Goal: Task Accomplishment & Management: Manage account settings

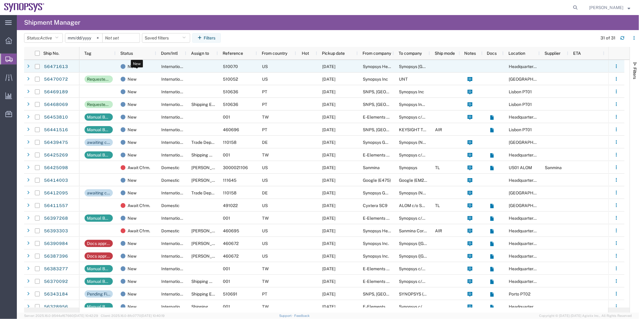
click at [151, 65] on div "New" at bounding box center [137, 66] width 33 height 13
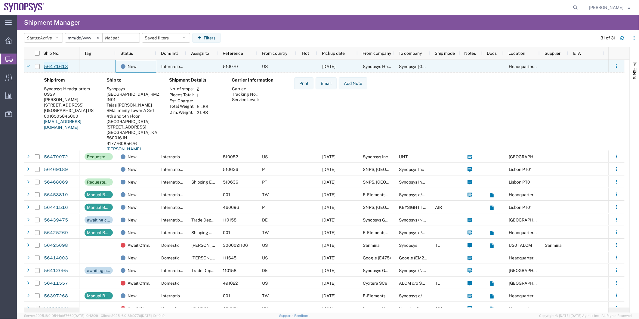
click at [55, 66] on link "56471613" at bounding box center [56, 67] width 25 height 10
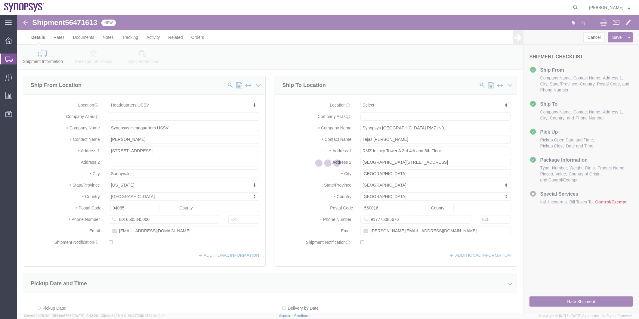
select select "63204"
select select
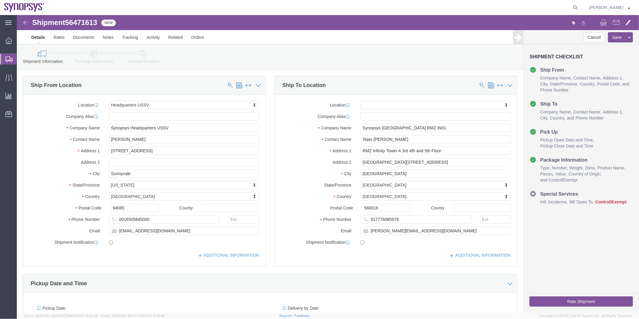
click span "56471613"
copy span "56471613"
click link "Documents"
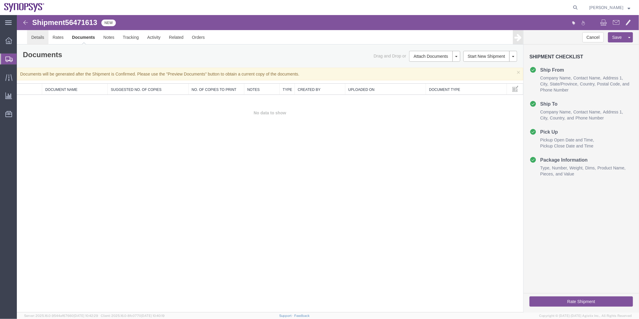
click at [31, 37] on link "Details" at bounding box center [37, 37] width 21 height 14
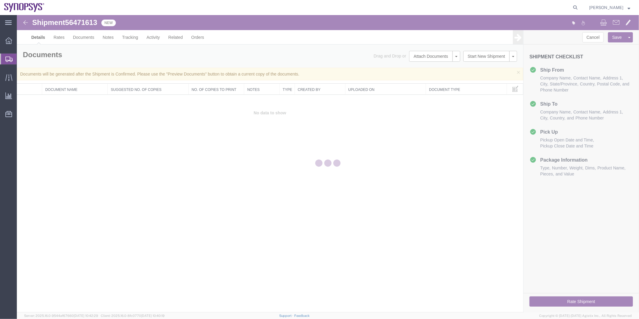
select select "63204"
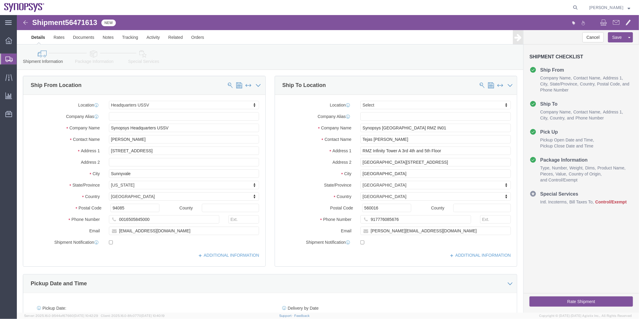
click icon
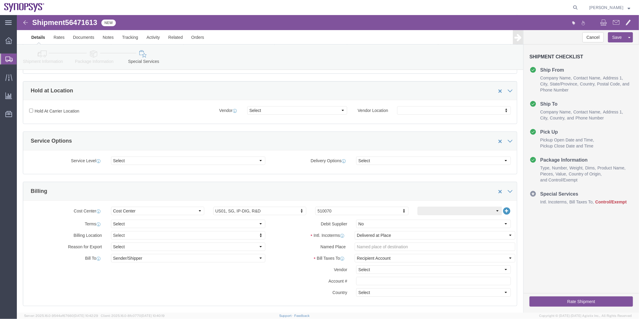
scroll to position [234, 0]
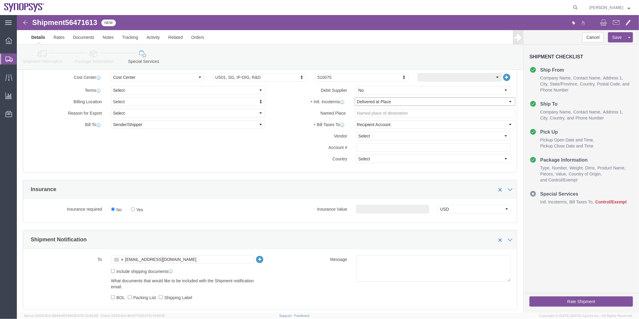
click select "Select Carriage Insurance Paid Carriage Paid To Cost and Freight Cost Insurance…"
select select "DDP"
click select "Select Carriage Insurance Paid Carriage Paid To Cost and Freight Cost Insurance…"
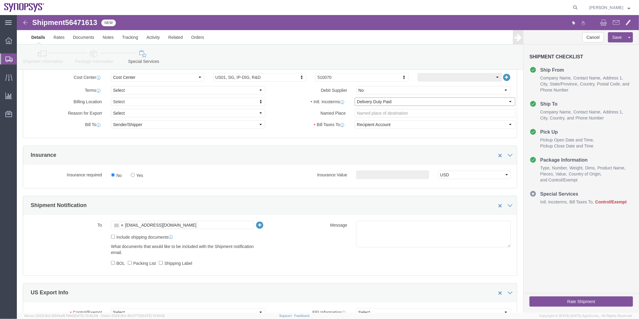
select select "SHIP"
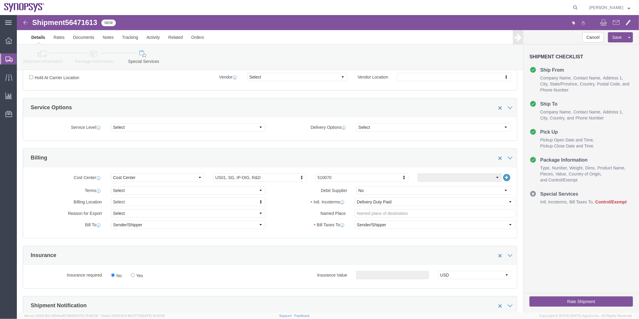
click icon
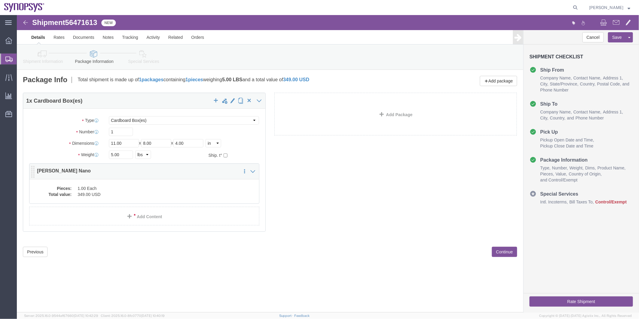
click dd "349.00 USD"
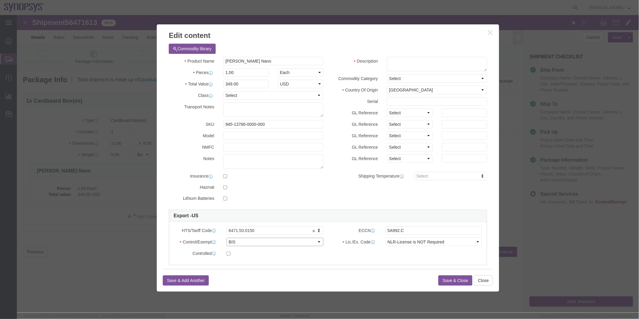
click select "Select ATF BIS DEA EPA FDA FTR ITAR OFAC Other (OPA)"
select select "FTR"
click select "Select ATF BIS DEA EPA FDA FTR ITAR OFAC Other (OPA)"
click select "Select 30.2(d)(2) 30.36 30.37(a) 30.37(f) 30.37(g) 30.37(h) 30.37(i) 30.37(j) 3…"
select select "30.37(a)"
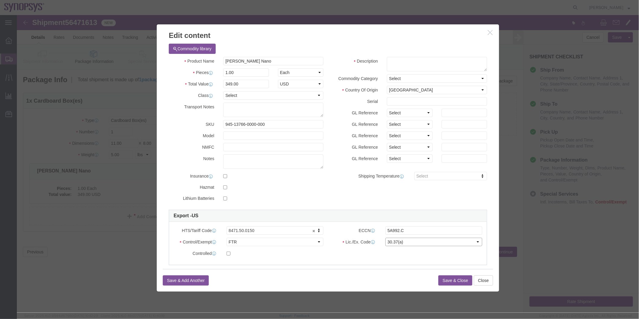
click select "Select 30.2(d)(2) 30.36 30.37(a) 30.37(f) 30.37(g) 30.37(h) 30.37(i) 30.37(j) 3…"
drag, startPoint x: 251, startPoint y: 45, endPoint x: 181, endPoint y: 45, distance: 70.1
click div "Product Name [PERSON_NAME]"
click textarea
paste textarea "[PERSON_NAME] Nano"
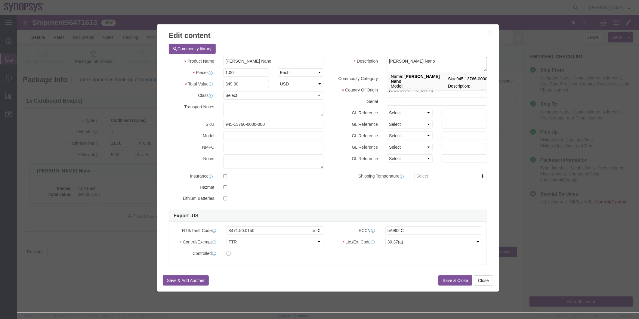
type textarea "[PERSON_NAME] Nano"
click button "Save & Close"
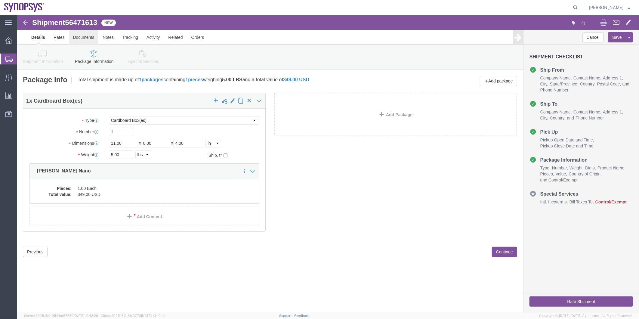
click link "Documents"
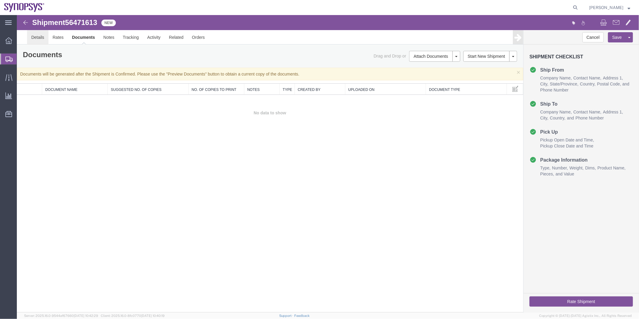
click at [38, 38] on link "Details" at bounding box center [37, 37] width 21 height 14
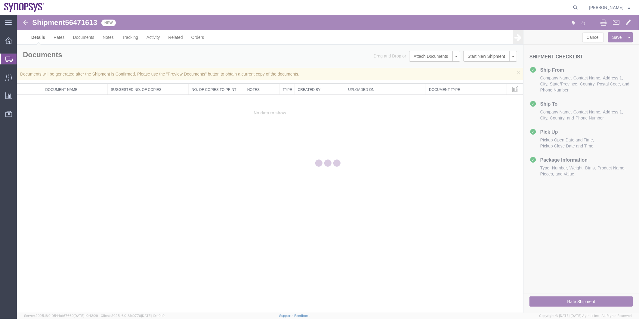
select select "63204"
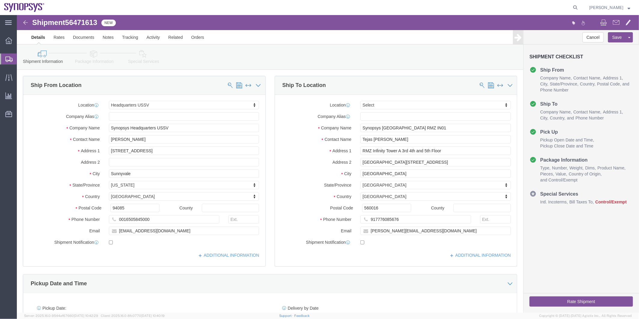
click icon
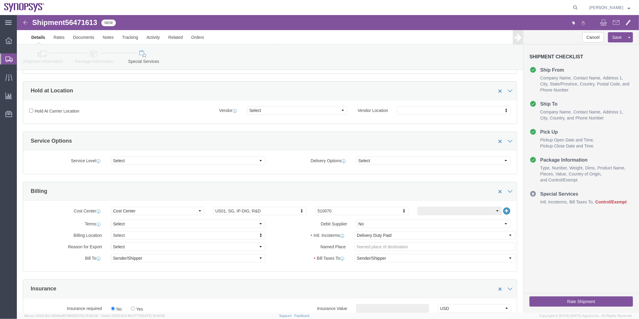
scroll to position [167, 0]
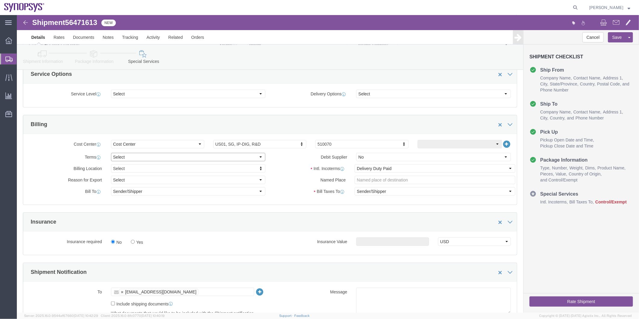
click select "Select Free of Charge Free of Cost NET 30 NET 45 NET 60 See Comment"
select select "FREE_OF_CHARGE"
click select "Select Free of Charge Free of Cost NET 30 NET 45 NET 60 See Comment"
click button "Save"
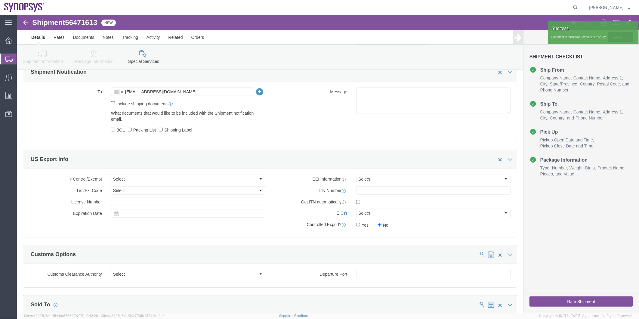
scroll to position [435, 0]
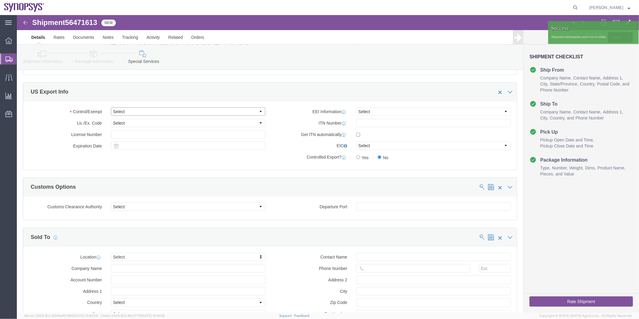
click select "Select ATF BIS DEA EPA FDA FTR ITAR OFAC Other (OPA)"
select select "FTR"
click select "Select ATF BIS DEA EPA FDA FTR ITAR OFAC Other (OPA)"
click select "Select 30.2(d)(2) 30.36 30.37(a) 30.37(f) 30.37(g) 30.37(h) 30.37(i) 30.37(j) 3…"
select select "30.37(a)"
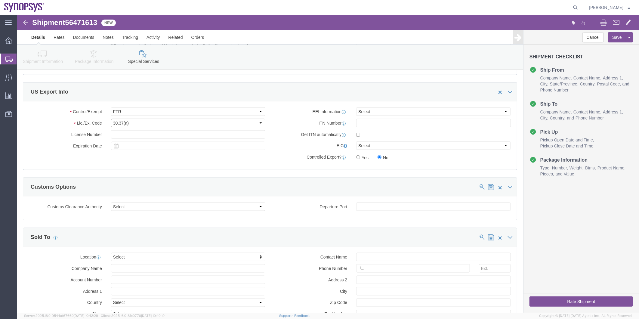
click select "Select 30.2(d)(2) 30.36 30.37(a) 30.37(f) 30.37(g) 30.37(h) 30.37(i) 30.37(j) 3…"
drag, startPoint x: 378, startPoint y: 100, endPoint x: 376, endPoint y: 104, distance: 4.9
click select "Select AES-Direct EEI Carrier File EEI EEI Exempt"
select select "EXEM"
click select "Select AES-Direct EEI Carrier File EEI EEI Exempt"
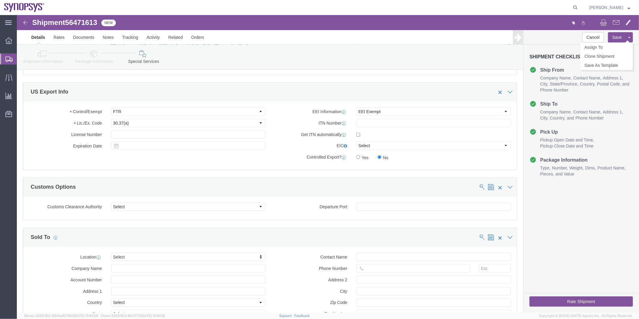
click button "Save"
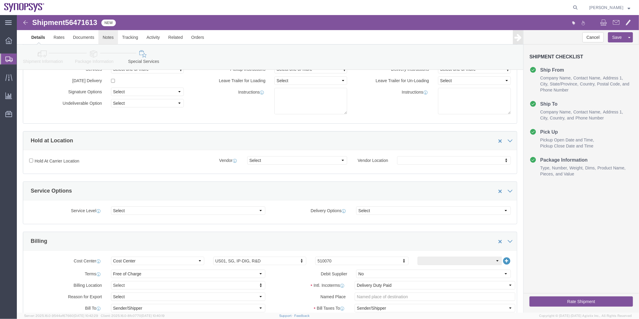
scroll to position [0, 0]
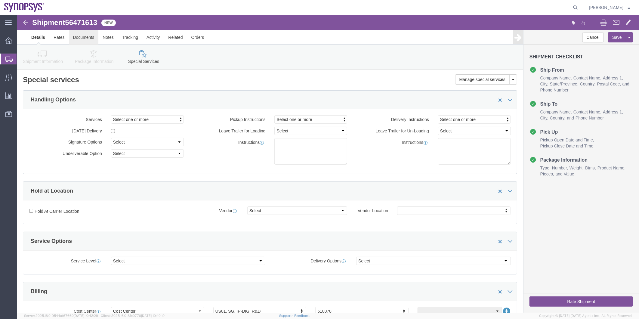
click link "Documents"
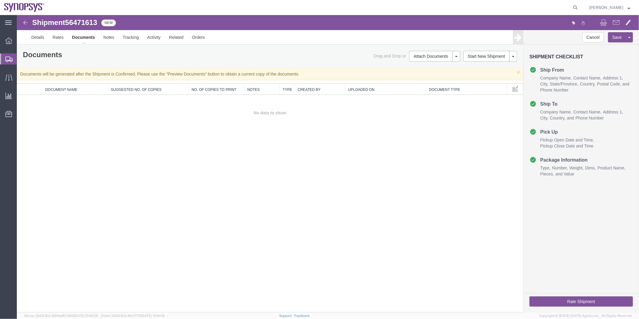
click at [85, 22] on span "56471613" at bounding box center [81, 22] width 32 height 8
copy span "56471613"
click at [436, 101] on link "Preview Documents" at bounding box center [434, 102] width 52 height 9
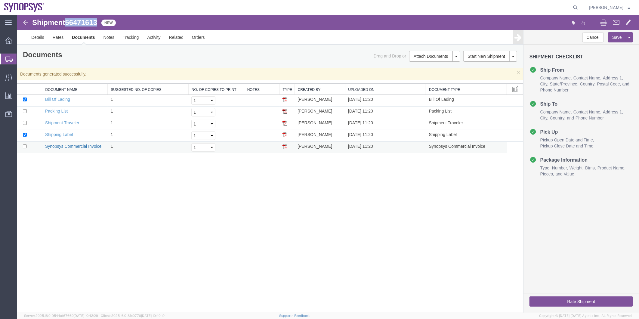
click at [70, 145] on link "Synopsys Commercial Invoice" at bounding box center [73, 146] width 57 height 5
click at [58, 109] on link "Packing List" at bounding box center [56, 110] width 23 height 5
click at [572, 24] on icon "button" at bounding box center [574, 22] width 4 height 5
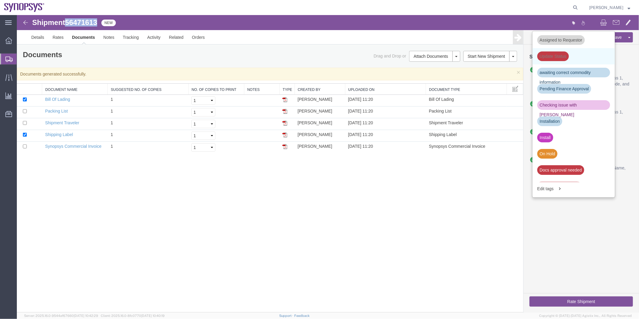
scroll to position [100, 0]
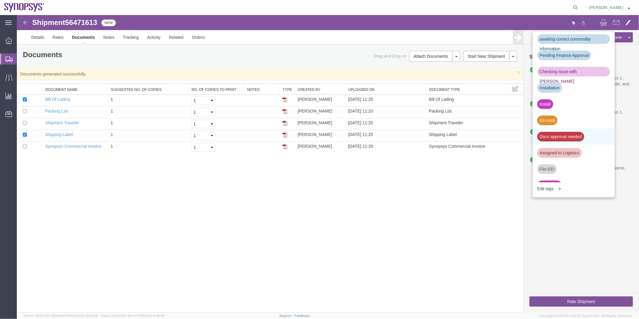
click at [563, 136] on div "Docs approval needed" at bounding box center [560, 137] width 47 height 10
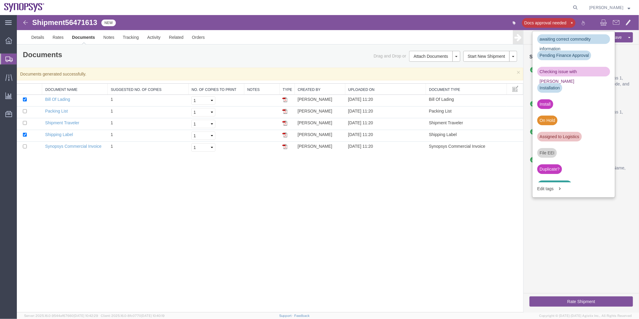
click at [0, 0] on span "Shipment Manager" at bounding box center [0, 0] width 0 height 0
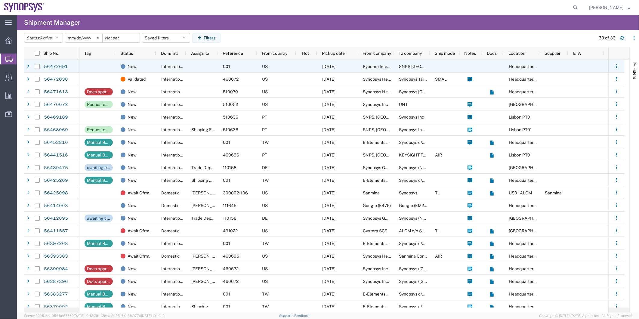
click at [209, 70] on div at bounding box center [202, 66] width 32 height 13
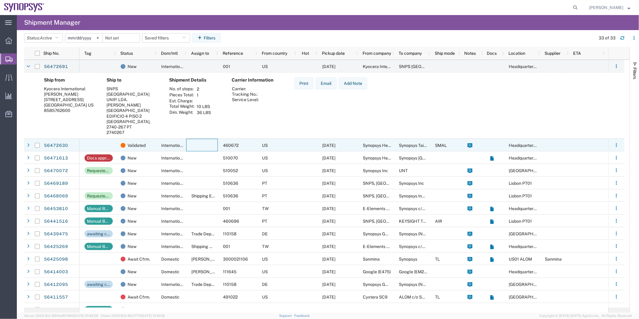
click at [205, 141] on div at bounding box center [202, 145] width 32 height 13
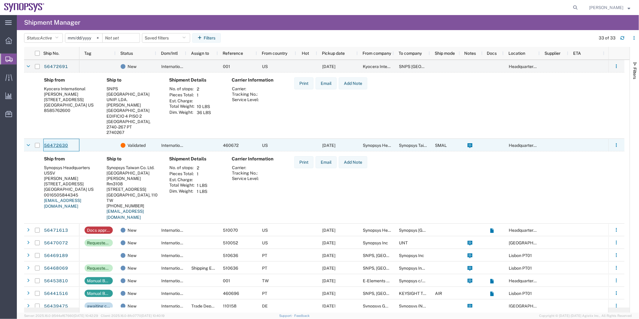
click at [65, 147] on link "56472630" at bounding box center [56, 146] width 25 height 10
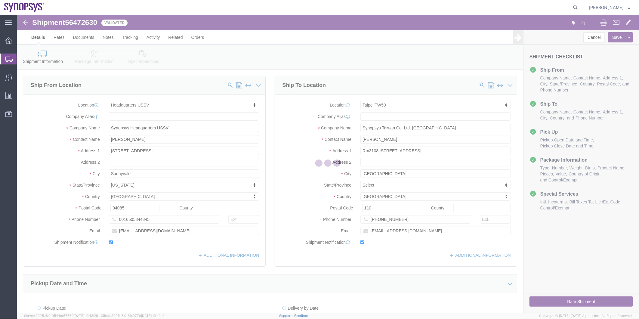
select select "63204"
select select "63169"
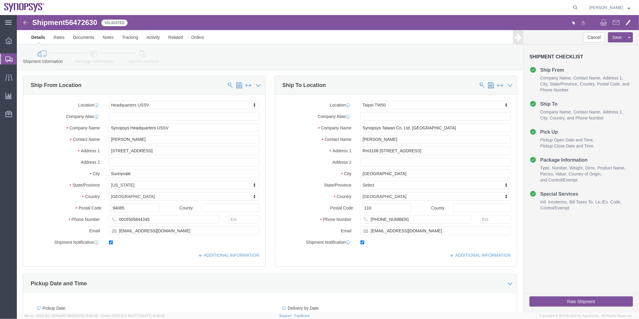
click icon
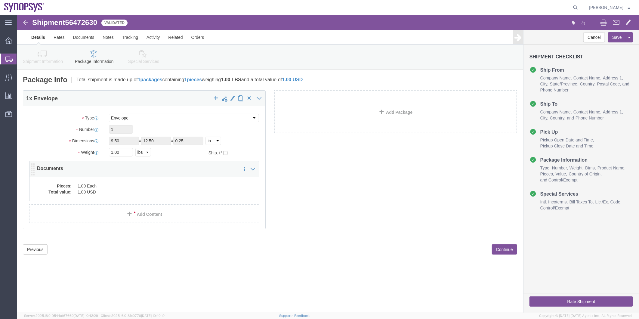
click dd "1.00 USD"
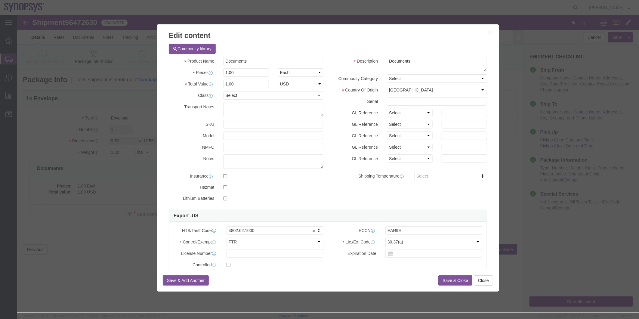
click button "Save & Close"
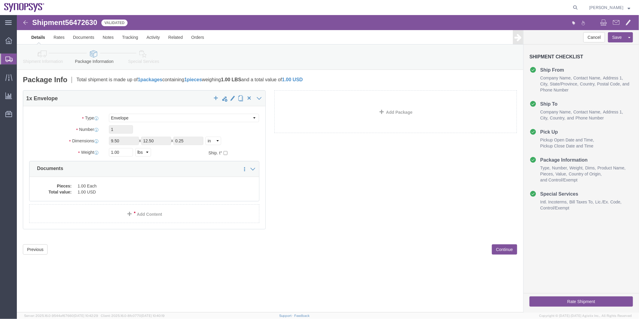
click icon
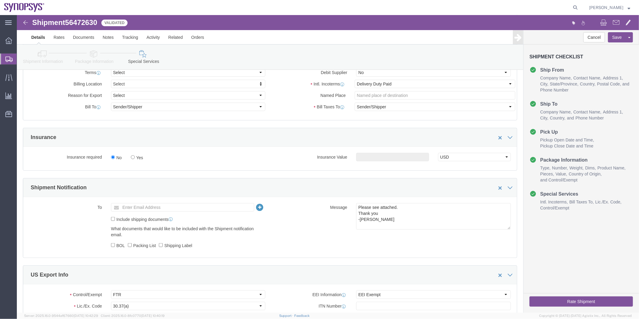
scroll to position [301, 0]
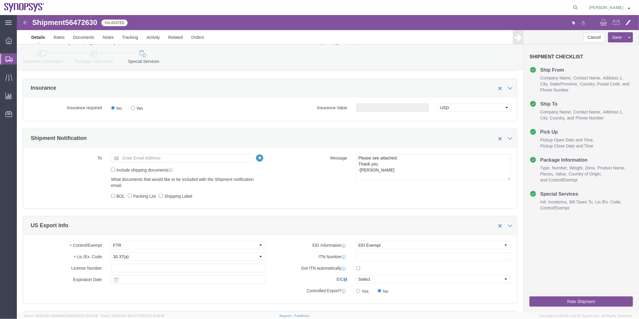
click icon
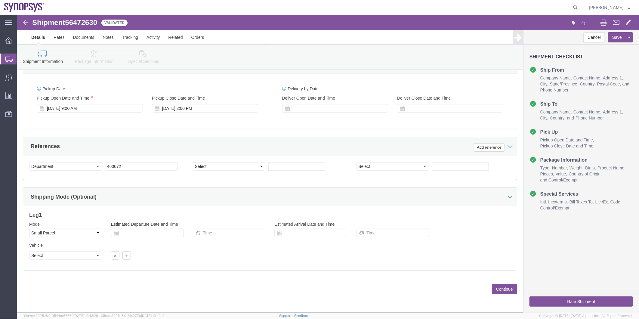
scroll to position [88, 0]
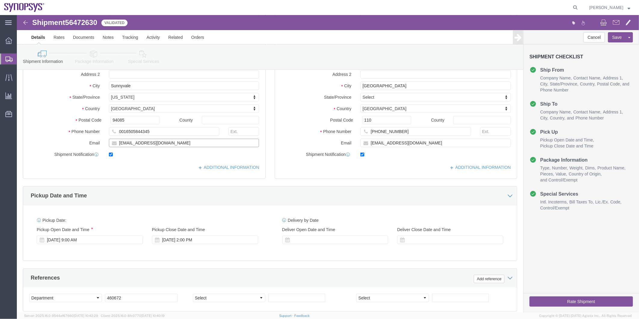
drag, startPoint x: 156, startPoint y: 125, endPoint x: 63, endPoint y: 125, distance: 92.4
click div "Email [EMAIL_ADDRESS][DOMAIN_NAME]"
click link "Special Services"
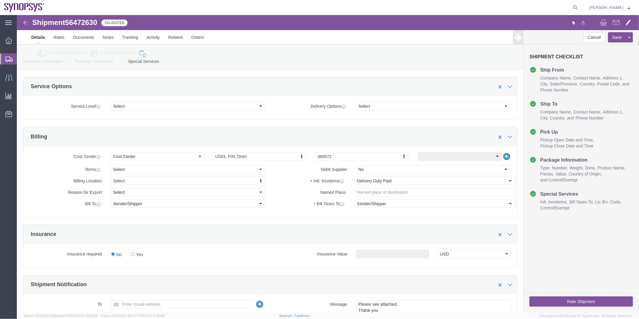
scroll to position [255, 0]
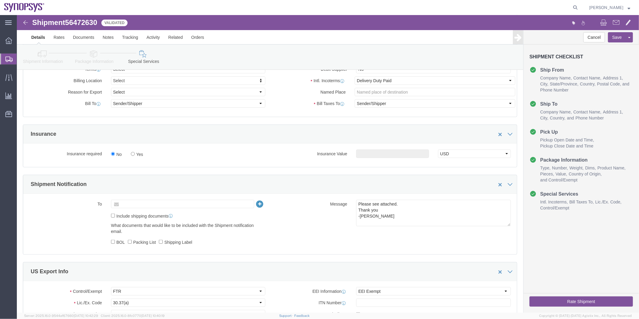
click input "text"
paste input "[EMAIL_ADDRESS][DOMAIN_NAME]"
type input "[EMAIL_ADDRESS][DOMAIN_NAME]"
click input "Include shipping documents"
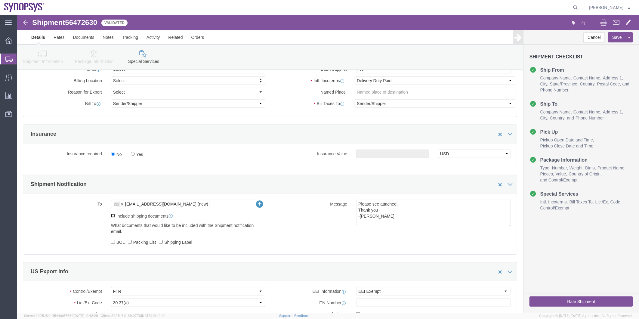
checkbox input "true"
click label "BOL"
click input "BOL"
checkbox input "true"
click label "Packing List"
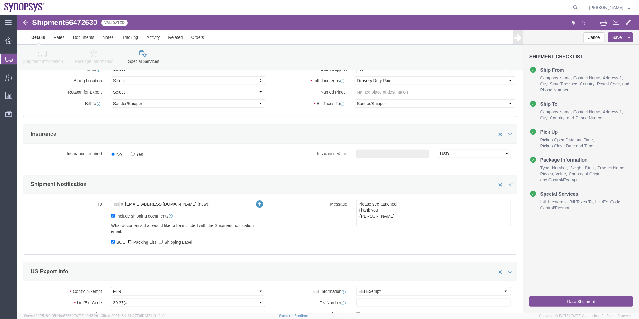
click input "Packing List"
checkbox input "true"
click label "Shipping Label"
click input "Shipping Label"
checkbox input "true"
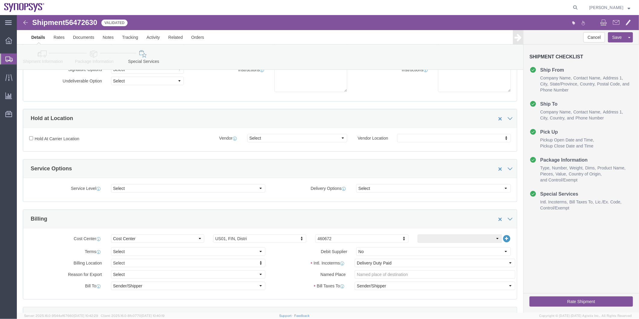
scroll to position [88, 0]
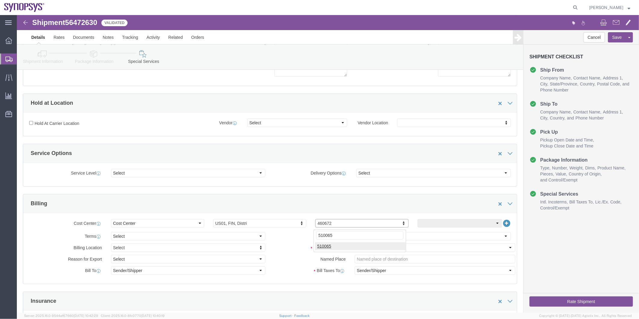
type input "510065"
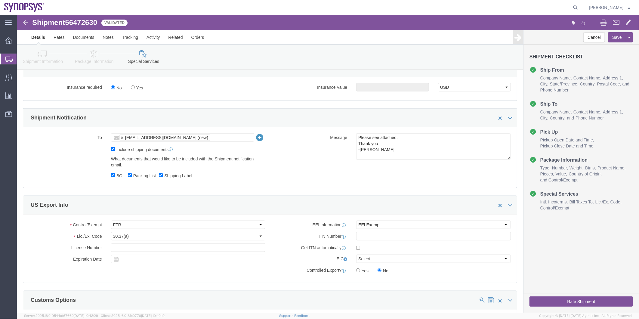
scroll to position [322, 0]
click button "Rate Shipment"
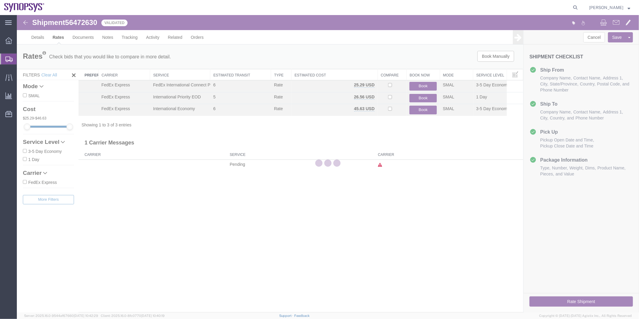
scroll to position [0, 0]
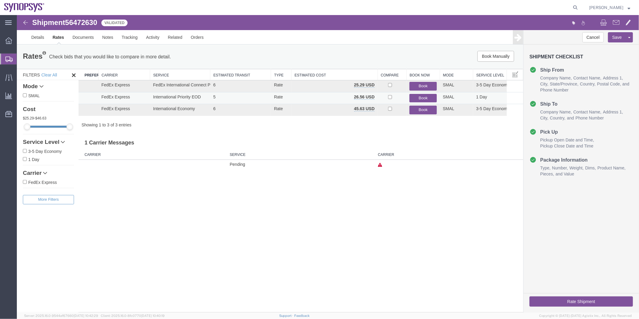
click at [419, 95] on button "Book" at bounding box center [422, 98] width 27 height 9
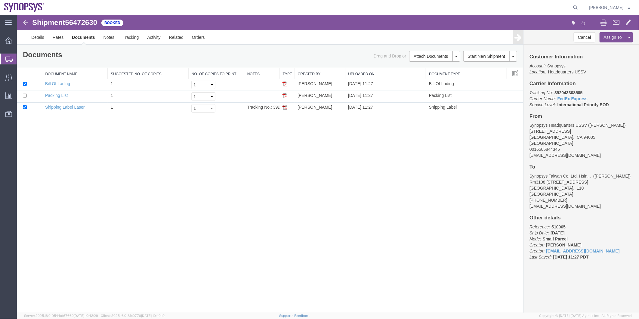
click at [0, 0] on span "Shipment Manager" at bounding box center [0, 0] width 0 height 0
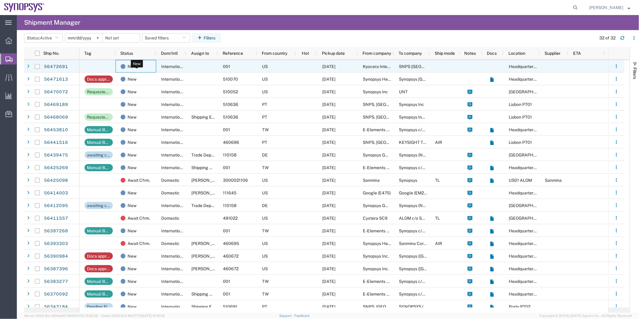
click at [151, 69] on div "New" at bounding box center [137, 66] width 33 height 13
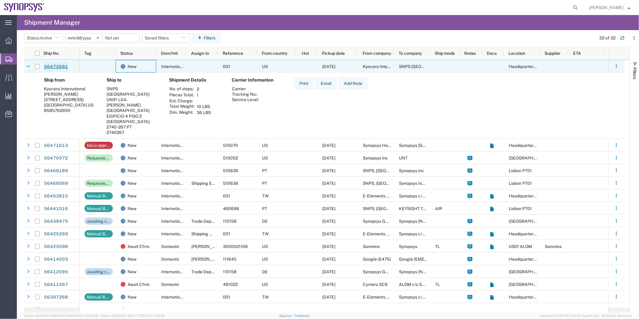
click at [58, 69] on link "56472691" at bounding box center [56, 67] width 25 height 10
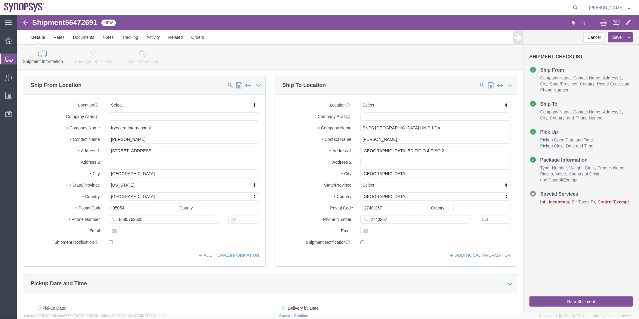
select select
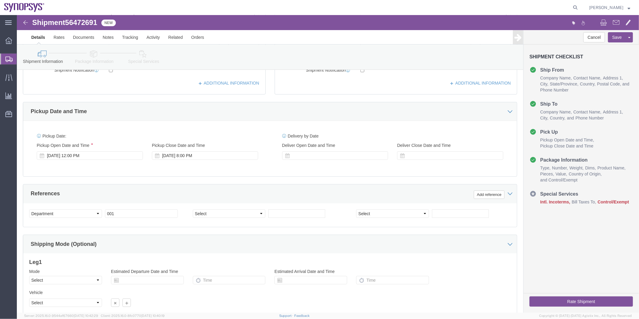
scroll to position [222, 0]
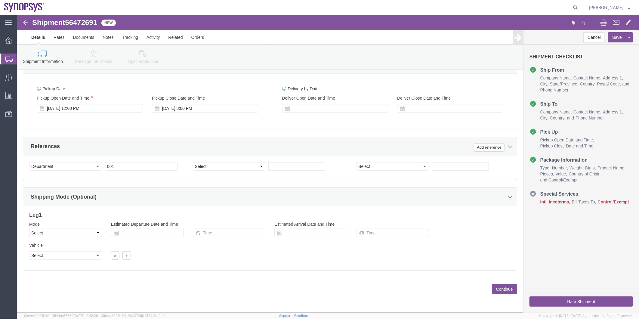
click icon
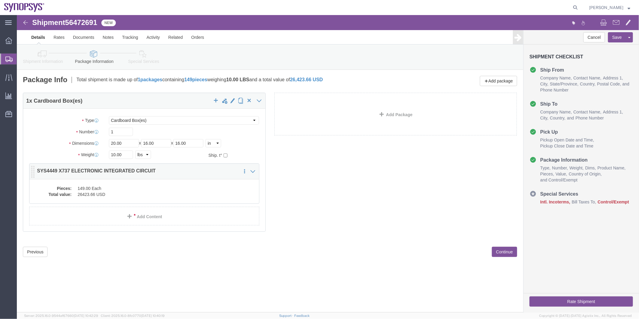
click dd "149.00 Each"
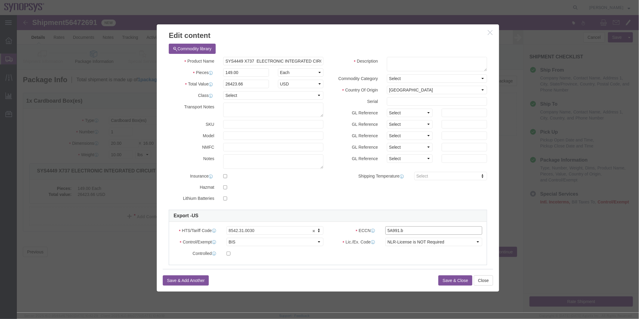
click input "5A991.b"
type input "5A991"
drag, startPoint x: 208, startPoint y: 44, endPoint x: 319, endPoint y: 47, distance: 110.8
click div "Product Name SYS4449 X737 ELECTRONIC INTEGRATED CIRCUIT Pieces 149.00 Select Ba…"
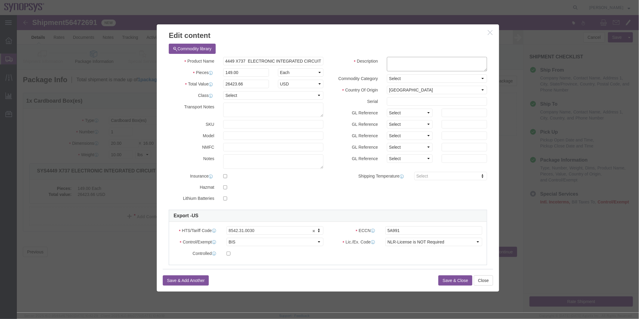
scroll to position [0, 0]
click textarea
paste textarea "SYS4449 X737 ELECTRONIC INTEGRATED CIRCUIT"
type textarea "SYS4449 X737 ELECTRONIC INTEGRATED CIRCUIT"
click button "Save & Close"
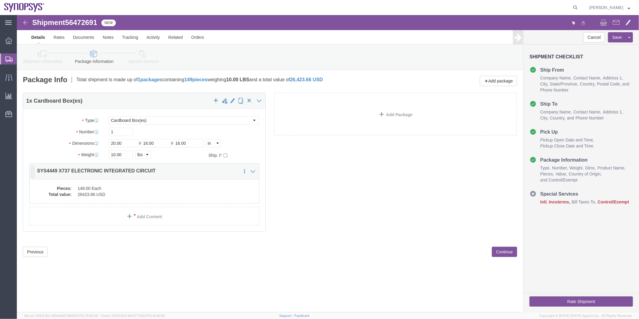
click dd "26423.66 USD"
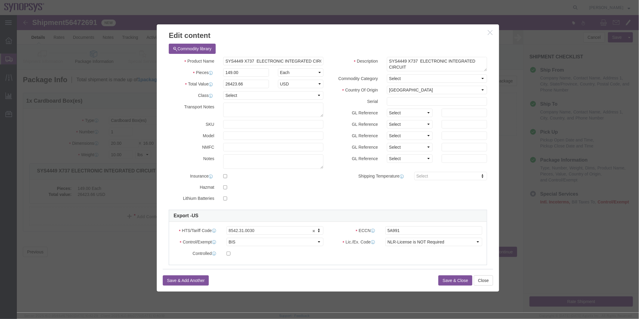
click button "Save & Close"
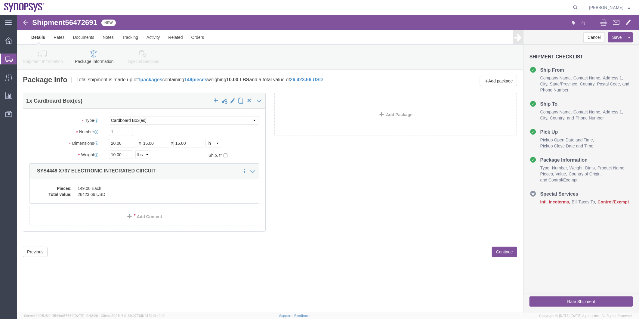
click icon
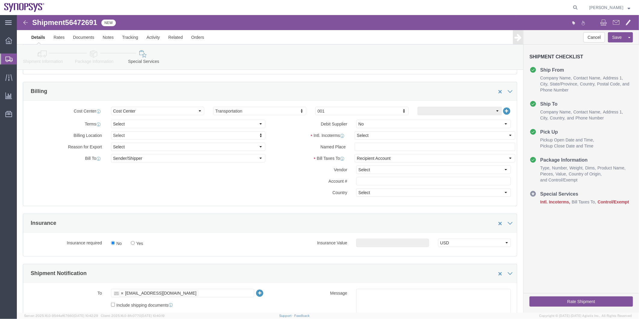
scroll to position [201, 0]
click select "Select Carriage Insurance Paid Carriage Paid To Cost and Freight Cost Insurance…"
select select "DAP"
click select "Select Carriage Insurance Paid Carriage Paid To Cost and Freight Cost Insurance…"
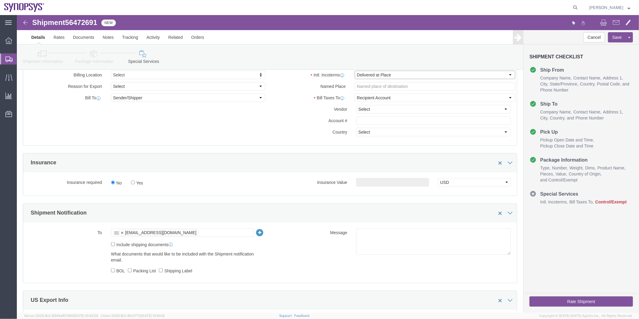
scroll to position [301, 0]
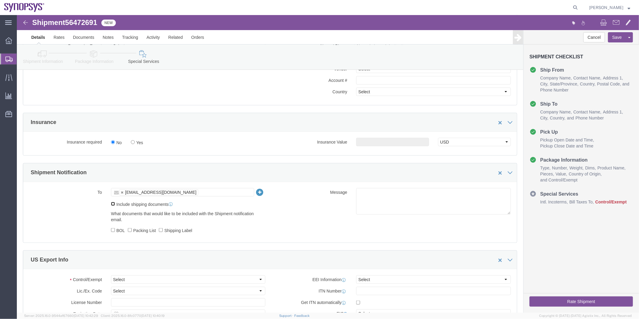
drag, startPoint x: 95, startPoint y: 191, endPoint x: 95, endPoint y: 196, distance: 5.7
click input "Include shipping documents"
checkbox input "true"
click label "BOL"
click input "BOL"
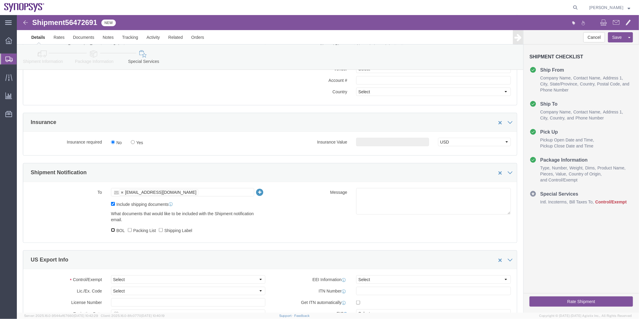
checkbox input "true"
click label "Packing List"
click input "Packing List"
checkbox input "true"
click input "Shipping Label"
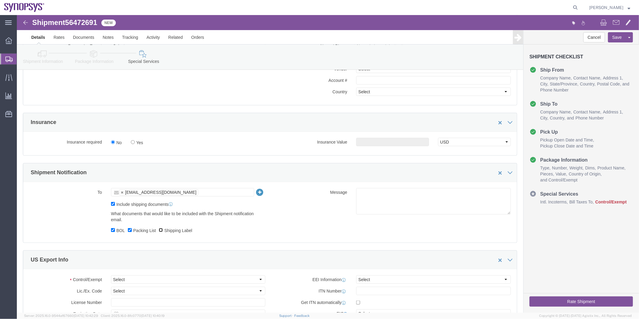
checkbox input "true"
click textarea
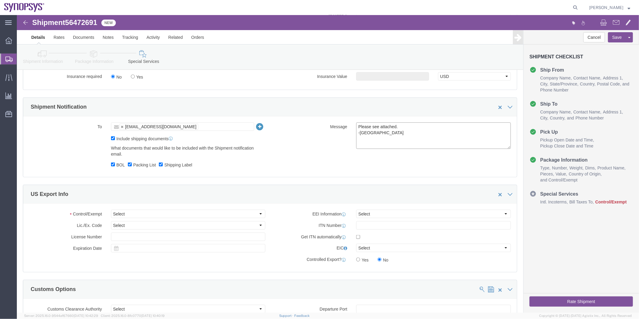
scroll to position [468, 0]
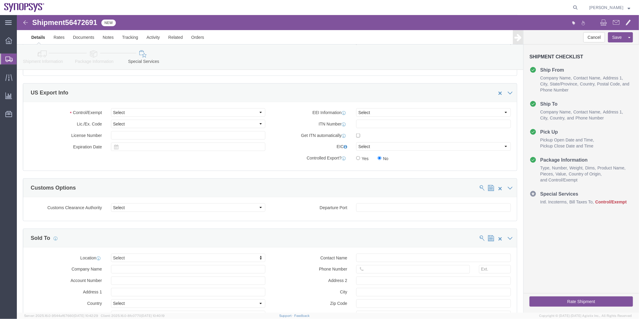
type textarea "Please see attached. -[GEOGRAPHIC_DATA]"
click link "Package Information"
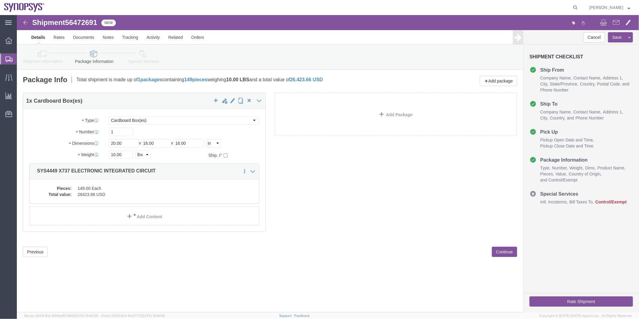
click icon
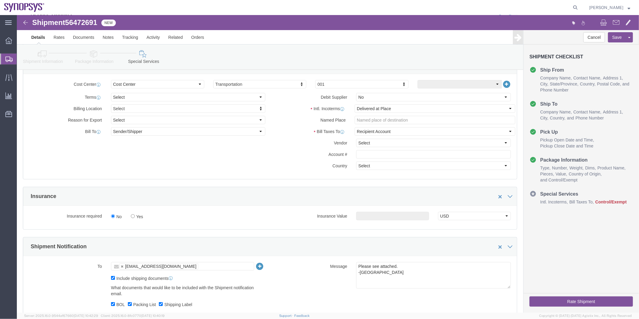
scroll to position [301, 0]
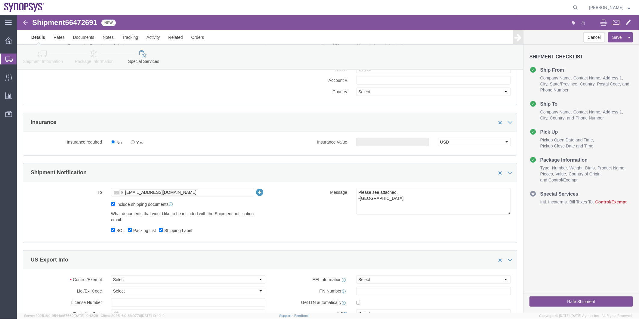
click ul "[EMAIL_ADDRESS][DOMAIN_NAME]"
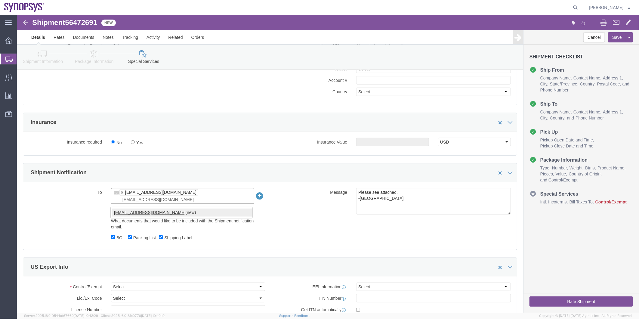
type input "[EMAIL_ADDRESS][DOMAIN_NAME]"
type input "[EMAIL_ADDRESS][DOMAIN_NAME],[EMAIL_ADDRESS][DOMAIN_NAME]"
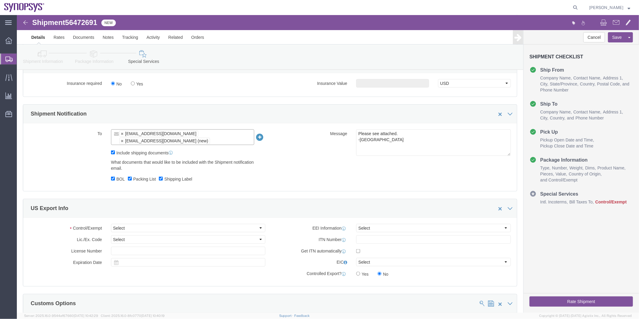
scroll to position [401, 0]
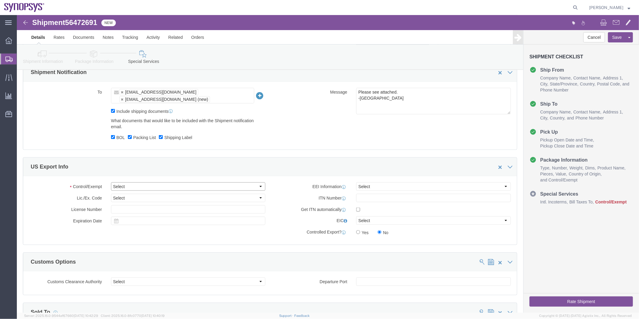
click select "Select ATF BIS DEA EPA FDA FTR ITAR OFAC Other (OPA)"
select select "BIS"
click select "Select ATF BIS DEA EPA FDA FTR ITAR OFAC Other (OPA)"
click select "Select AGR-Agricultural APP-Computers APR-Additional Permissive Exports AVS-Air…"
select select "NLR"
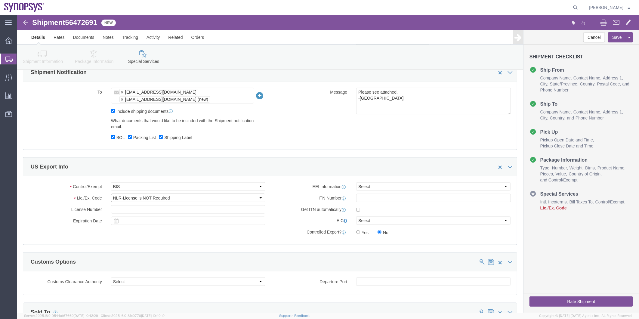
click select "Select AGR-Agricultural APP-Computers APR-Additional Permissive Exports AVS-Air…"
click select "Select AES-Direct EEI Carrier File EEI EEI Exempt"
select select "AESD"
click select "Select AES-Direct EEI Carrier File EEI EEI Exempt"
click input "checkbox"
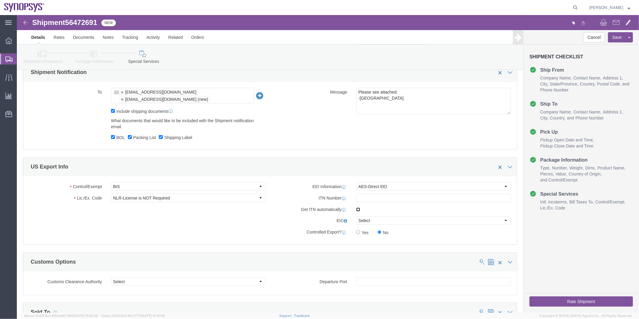
checkbox input "true"
drag, startPoint x: 346, startPoint y: 94, endPoint x: 319, endPoint y: 77, distance: 31.2
click div "Message Please see attached. -[GEOGRAPHIC_DATA]"
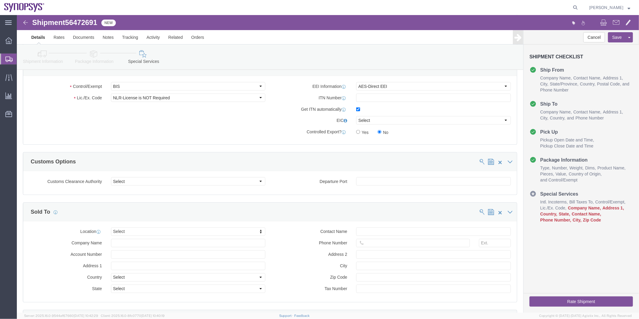
type textarea "Please disregard the documents in this Email. I will send you the final shippin…"
type input "pt01"
select select "63152"
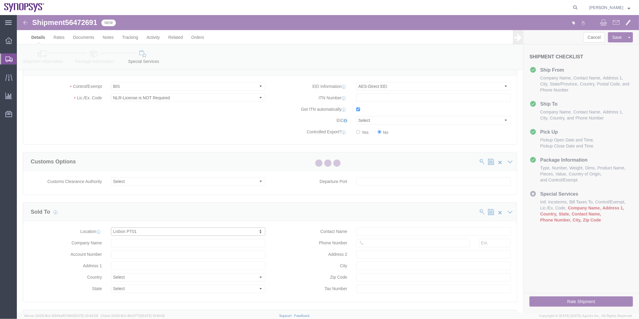
type input "[GEOGRAPHIC_DATA]"
select select "PT"
type input "Piso 2"
type input "Porto Salvo"
type input "2740-267"
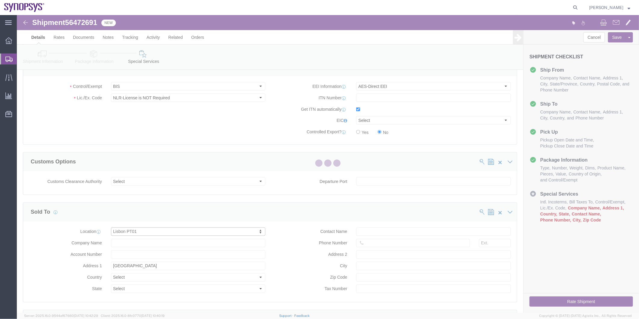
type input "SNPS, [GEOGRAPHIC_DATA] Unipessoal, Lda."
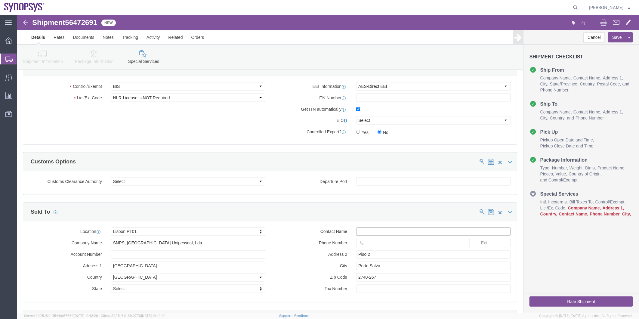
click input "text"
paste input "[PERSON_NAME]"
type input "[PERSON_NAME]"
click input "text"
paste input "351.915.185.726"
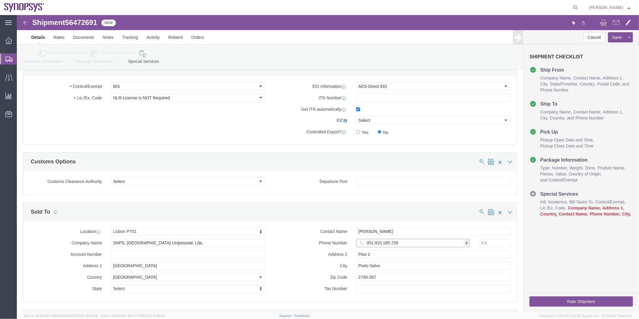
click input "351.915.185.726"
click input "351915.185.726"
click input "351915185.726"
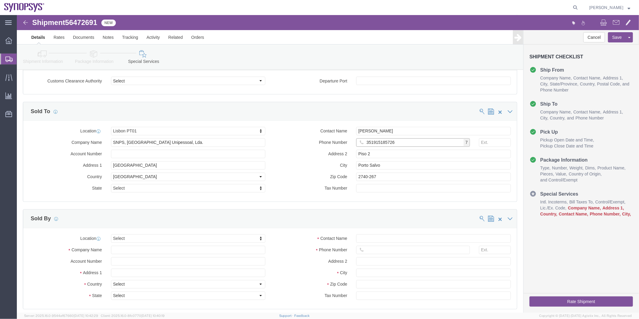
type input "351915185726"
type input "ussv"
select select "63204"
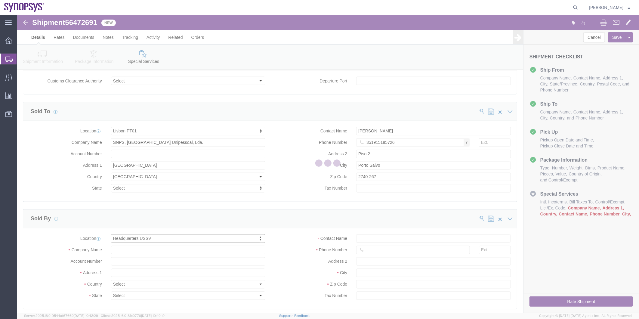
type input "[STREET_ADDRESS]"
select select "US"
type input "6505845000"
type input "Sunnyvale"
type input "94085"
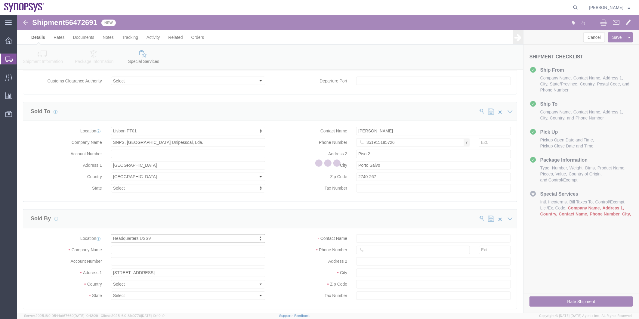
type input "Synopsys Headquarters USSV"
select select "CA"
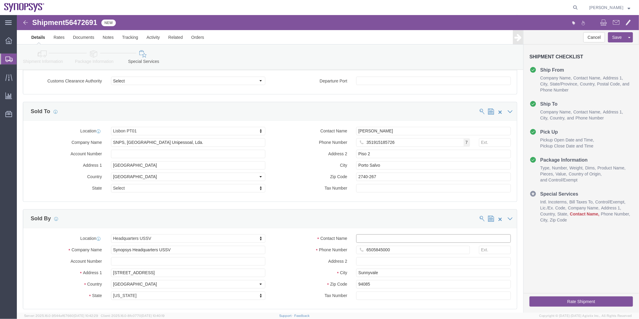
click input "Contact Name"
paste input "[PERSON_NAME]"
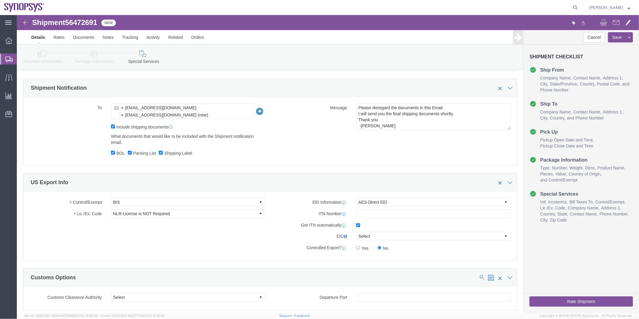
scroll to position [382, 0]
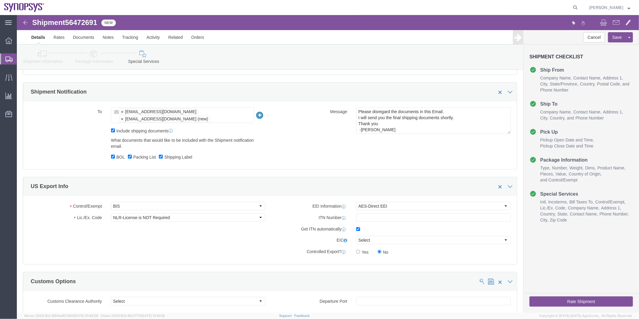
type input "[PERSON_NAME]"
click button "Rate Shipment"
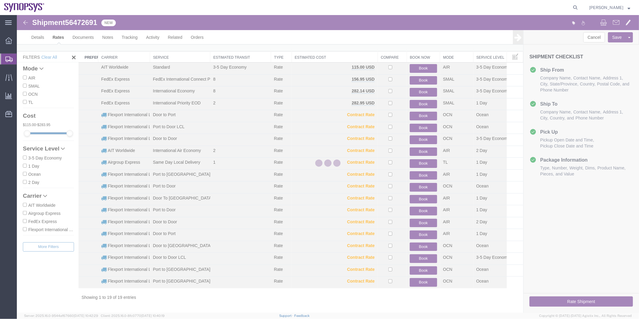
scroll to position [6, 0]
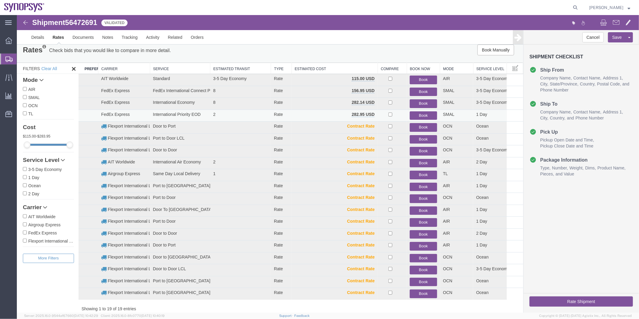
click at [414, 111] on button "Book" at bounding box center [423, 115] width 27 height 9
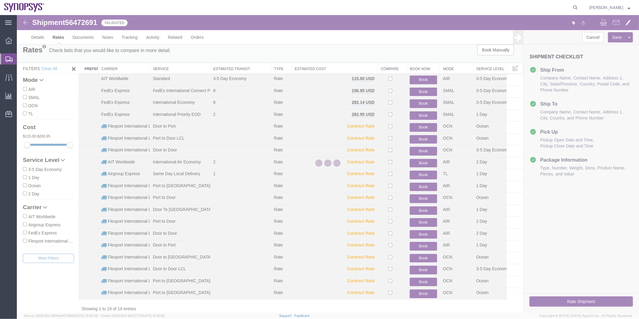
scroll to position [0, 0]
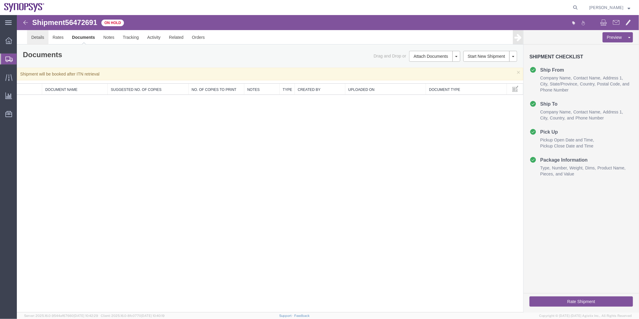
click at [37, 37] on link "Details" at bounding box center [37, 37] width 21 height 14
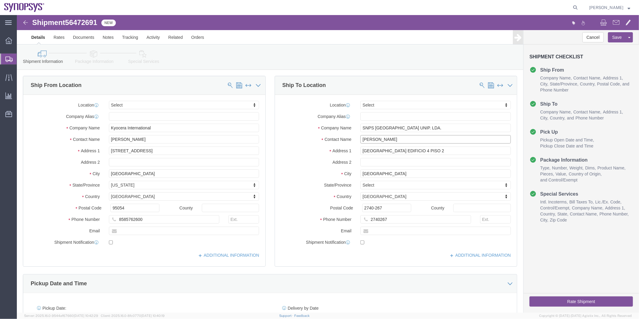
drag, startPoint x: 380, startPoint y: 122, endPoint x: 316, endPoint y: 122, distance: 63.5
click div "Contact Name [PERSON_NAME]"
drag, startPoint x: 378, startPoint y: 204, endPoint x: 330, endPoint y: 205, distance: 47.9
click div "Phone Number 2740267"
paste input "[PHONE_NUMBER]"
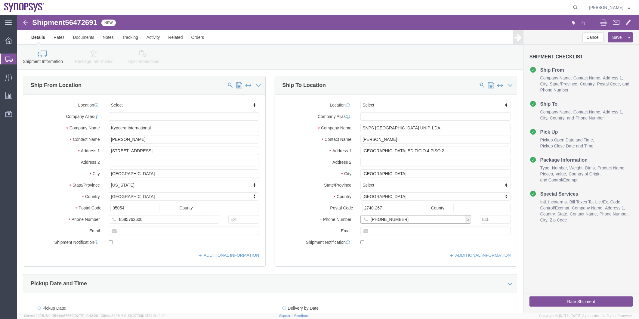
click input "[PHONE_NUMBER]"
click input "35121125-1025"
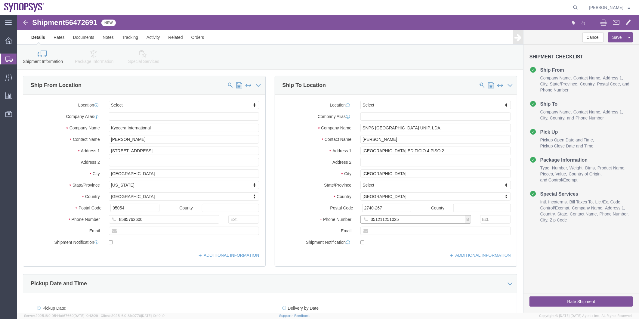
type input "351211251025"
click icon
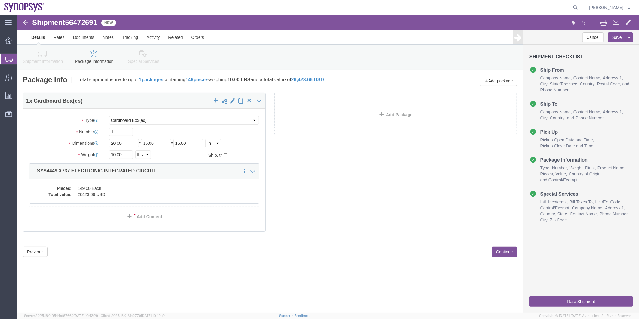
click link "Special Services"
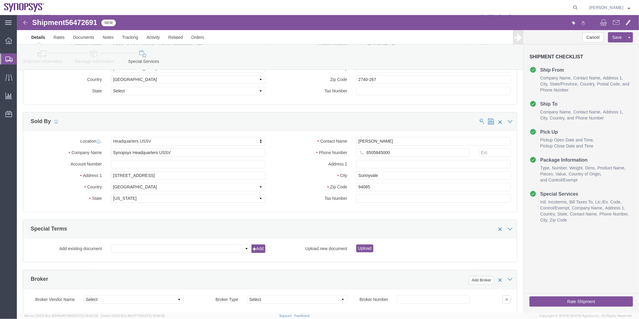
scroll to position [702, 0]
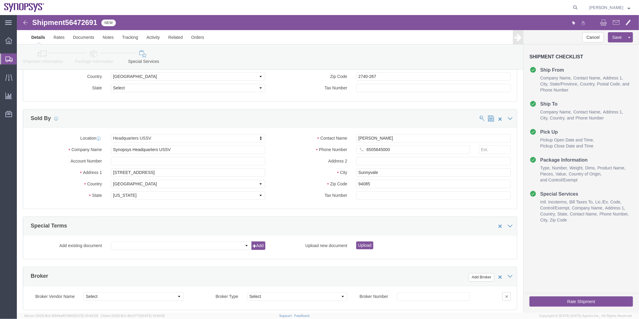
click button "Rate Shipment"
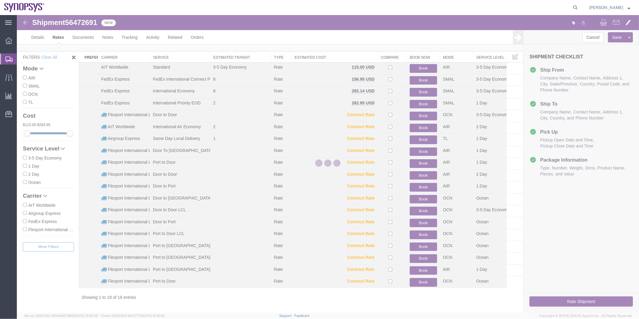
scroll to position [6, 0]
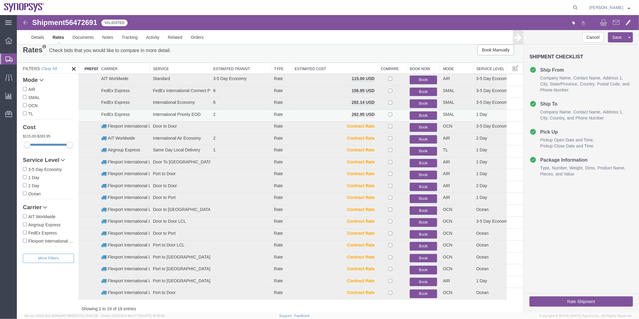
click at [421, 114] on button "Book" at bounding box center [423, 115] width 27 height 9
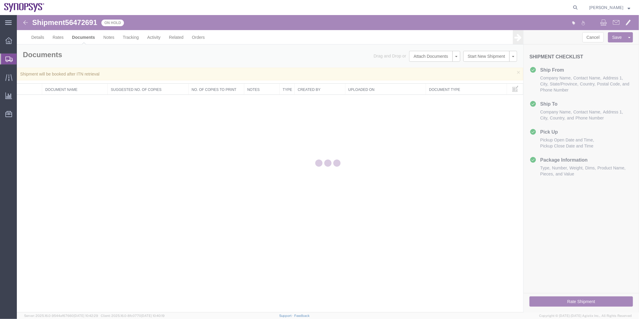
scroll to position [0, 0]
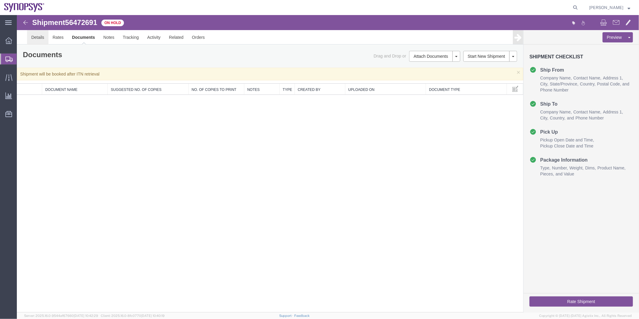
click at [39, 34] on link "Details" at bounding box center [37, 37] width 21 height 14
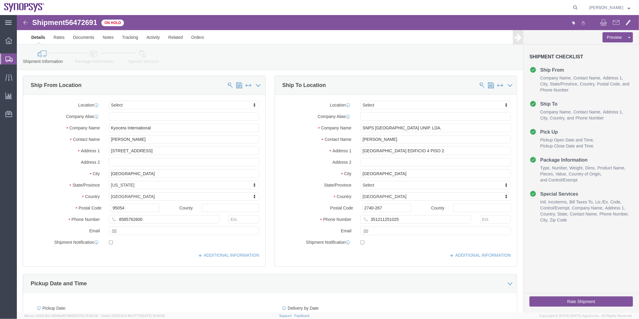
click link "Special Services"
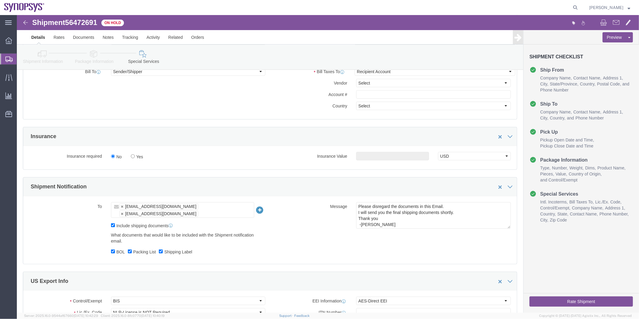
scroll to position [334, 0]
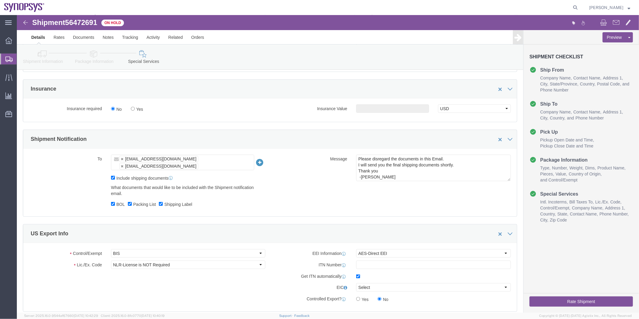
click at [0, 0] on span "Shipment Manager" at bounding box center [0, 0] width 0 height 0
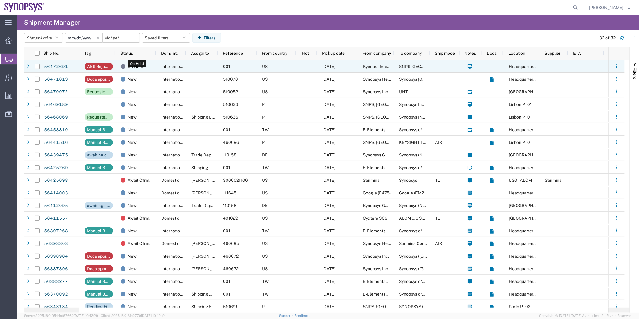
click at [144, 65] on div "On Hold" at bounding box center [137, 66] width 33 height 13
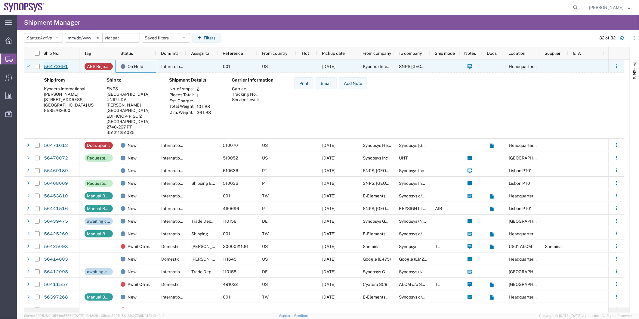
click at [64, 67] on link "56472691" at bounding box center [56, 67] width 25 height 10
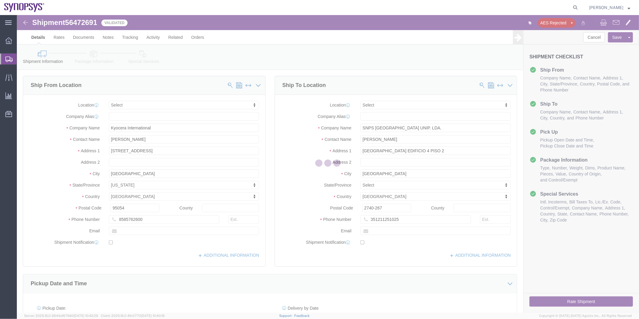
select select
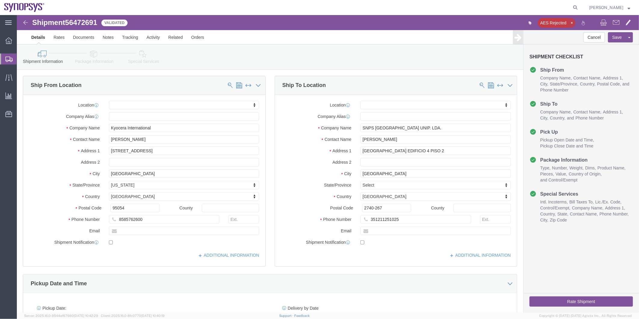
click icon "button"
click icon
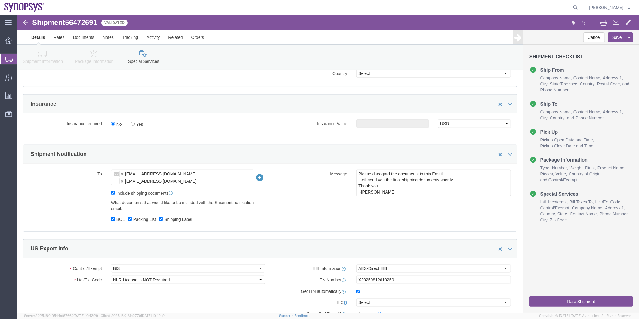
scroll to position [334, 0]
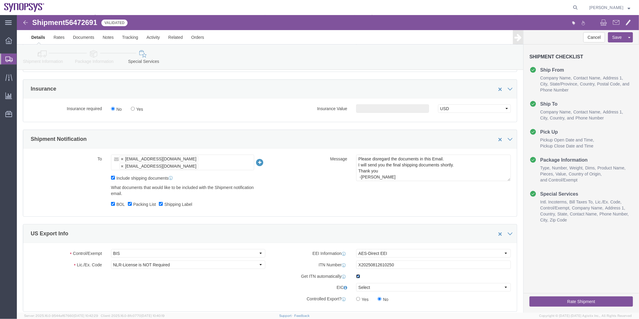
click input "checkbox"
checkbox input "false"
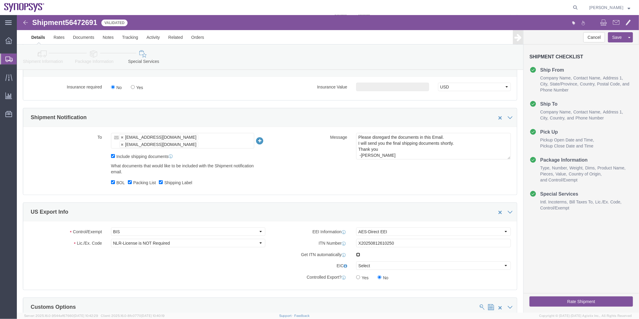
scroll to position [368, 0]
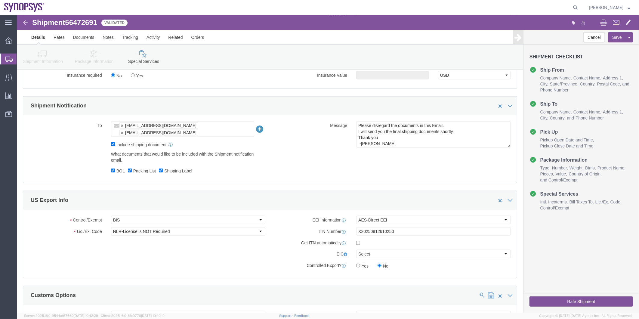
click span "56472691"
copy span "56472691"
click button "Rate Shipment"
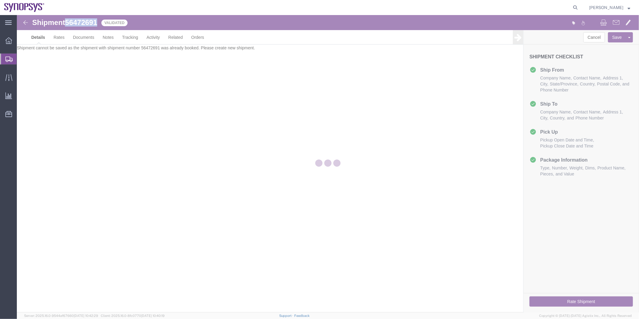
scroll to position [0, 0]
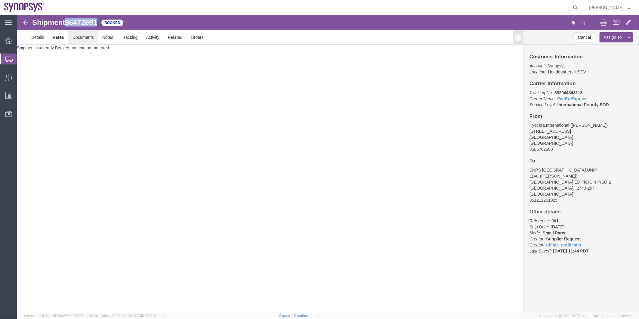
click at [83, 38] on link "Documents" at bounding box center [83, 37] width 30 height 14
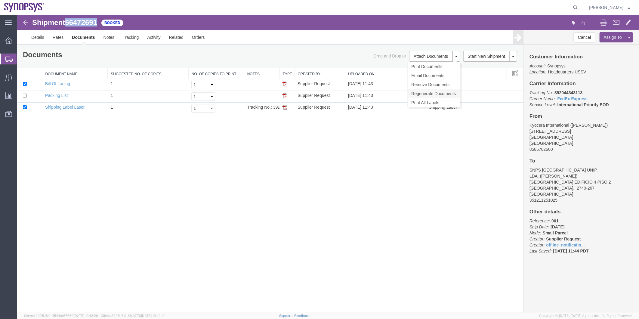
click at [432, 93] on link "Regenerate Documents" at bounding box center [434, 93] width 52 height 9
click at [40, 39] on link "Details" at bounding box center [37, 37] width 21 height 14
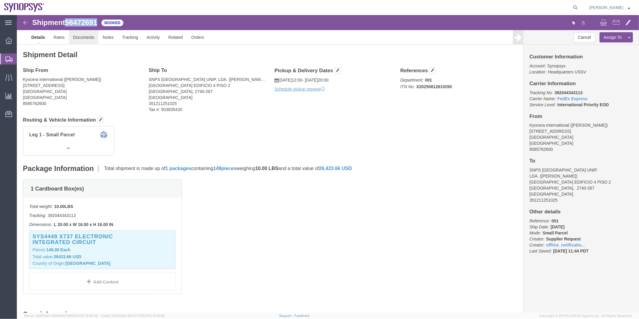
click link "Documents"
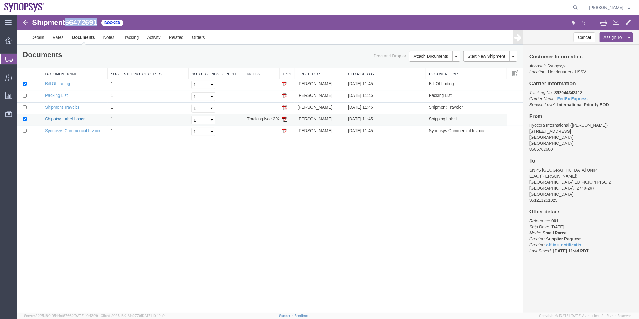
click at [69, 118] on link "Shipping Label Laser" at bounding box center [65, 118] width 40 height 5
click at [71, 128] on link "Synopsys Commercial Invoice" at bounding box center [73, 130] width 57 height 5
click at [61, 95] on link "Packing List" at bounding box center [56, 95] width 23 height 5
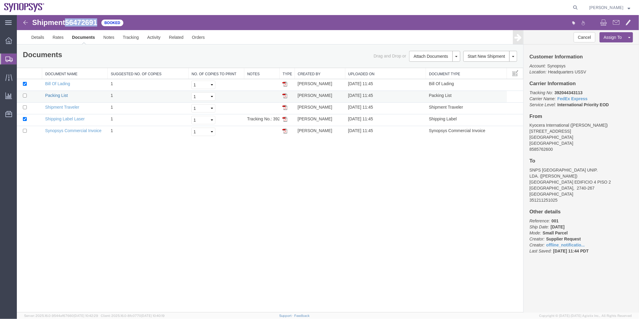
click at [61, 95] on link "Packing List" at bounding box center [56, 95] width 23 height 5
click at [0, 0] on span "Shipment Manager" at bounding box center [0, 0] width 0 height 0
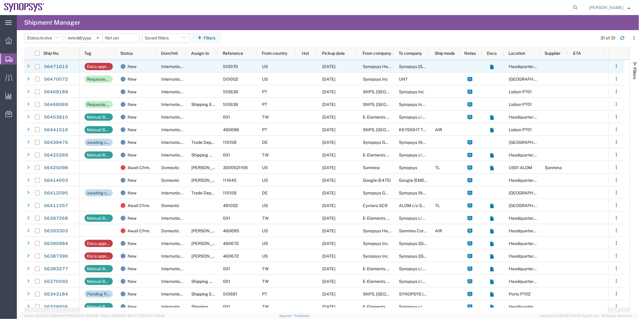
click at [286, 68] on div "US" at bounding box center [276, 66] width 39 height 13
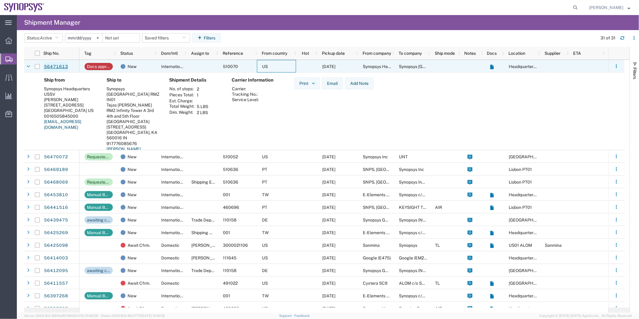
click at [58, 64] on link "56471613" at bounding box center [56, 67] width 25 height 10
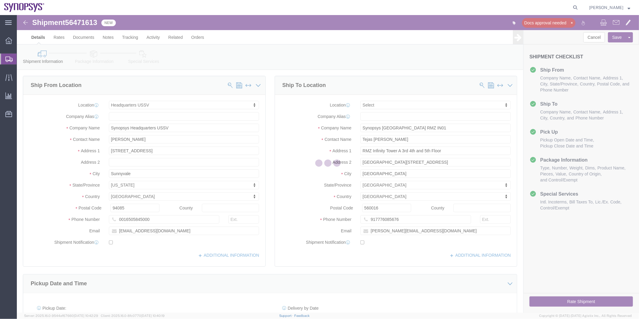
select select "63204"
select select
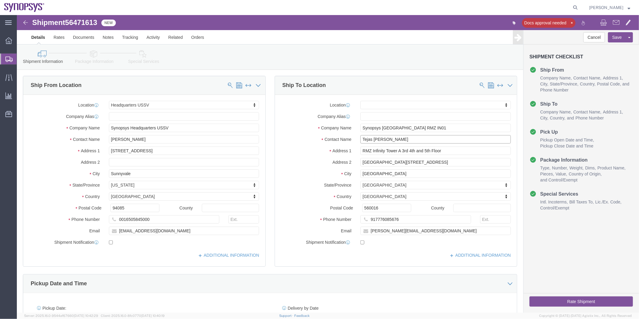
drag, startPoint x: 402, startPoint y: 127, endPoint x: 313, endPoint y: 131, distance: 88.9
click div "Location My Profile Location [GEOGRAPHIC_DATA] DE04 Agrate Brianza IT01 [GEOGRA…"
drag, startPoint x: 399, startPoint y: 126, endPoint x: 288, endPoint y: 127, distance: 110.8
click div "Contact Name [PERSON_NAME] [PERSON_NAME]"
type input "in00"
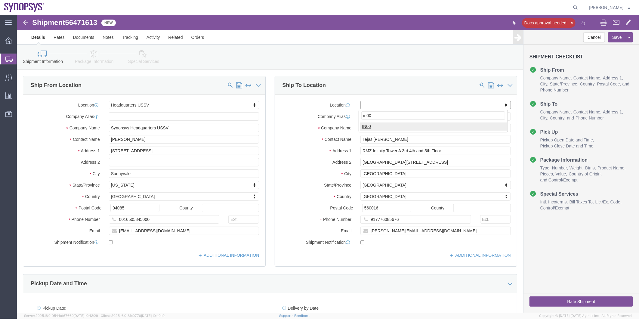
select select "73151"
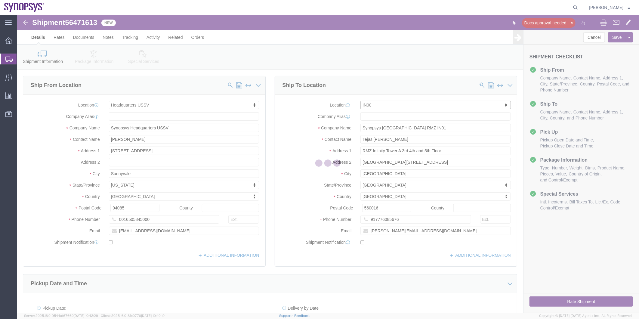
type input "[GEOGRAPHIC_DATA][PERSON_NAME], Outer"
type input "[GEOGRAPHIC_DATA], [GEOGRAPHIC_DATA], [GEOGRAPHIC_DATA] Urban"
select select "KA"
type input "560048"
type input "IN00"
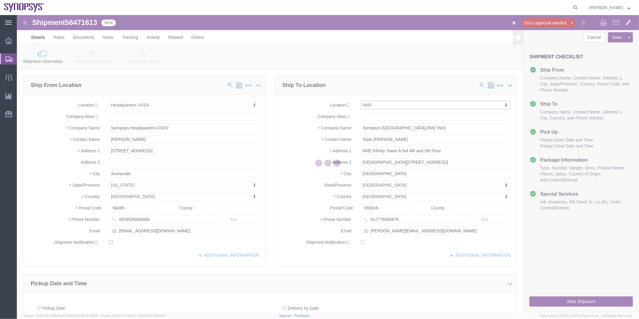
type input "Synopsys"
type input "[GEOGRAPHIC_DATA]"
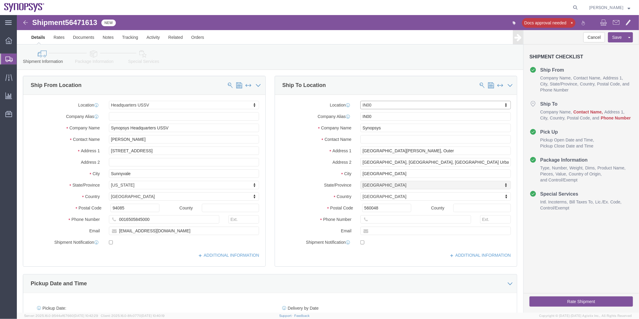
select select "KA"
click input "text"
paste input "Tejas [PERSON_NAME]"
type input "Tejas [PERSON_NAME]"
click input "text"
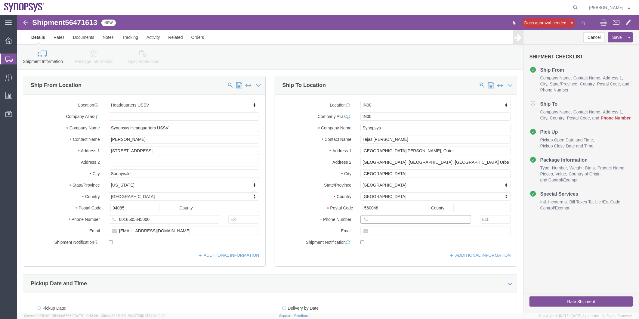
paste input "917776085676"
type input "917776085676"
click input "text"
paste input "[PERSON_NAME][EMAIL_ADDRESS][DOMAIN_NAME]"
type input "[PERSON_NAME][EMAIL_ADDRESS][DOMAIN_NAME]"
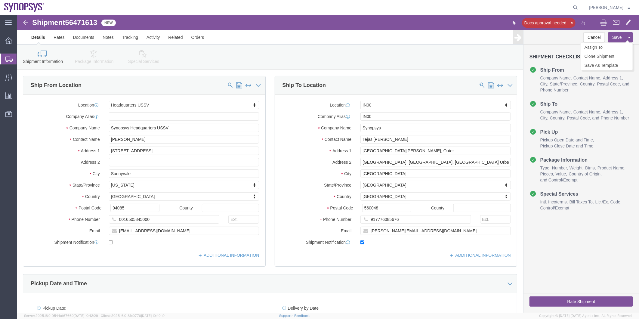
checkbox input "true"
click button "Save"
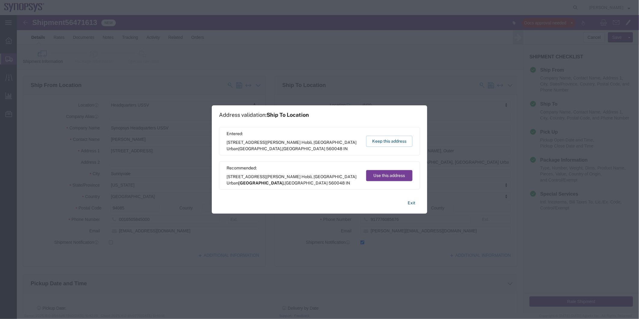
click at [399, 174] on button "Use this address" at bounding box center [389, 175] width 46 height 11
type input "[GEOGRAPHIC_DATA]"
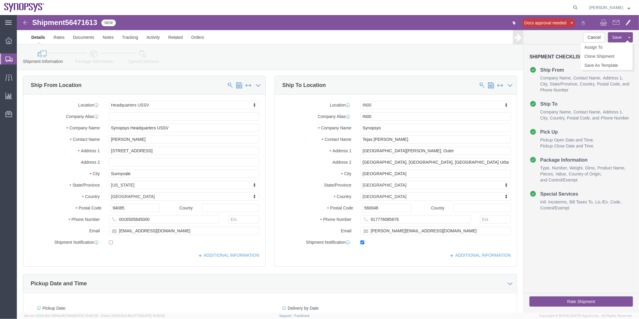
click button "Save"
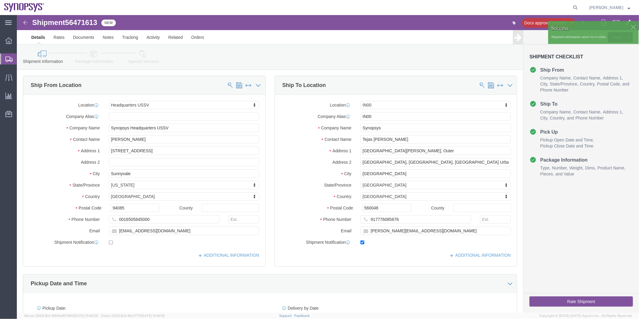
click span "56471613"
copy span "56471613"
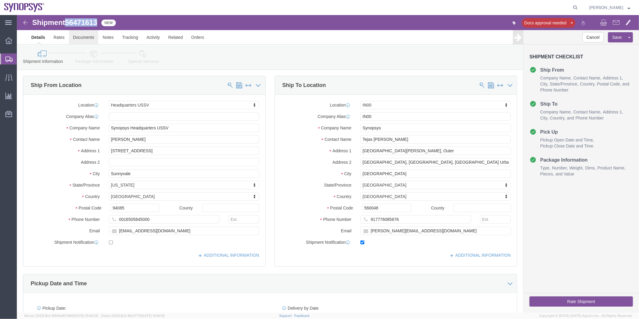
click link "Documents"
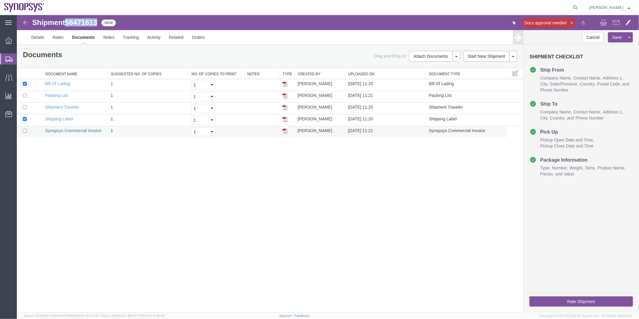
click at [78, 130] on link "Synopsys Commercial Invoice" at bounding box center [73, 130] width 57 height 5
click at [59, 95] on link "Packing List" at bounding box center [56, 95] width 23 height 5
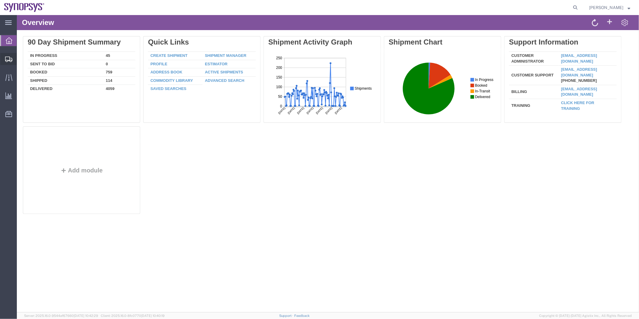
click at [0, 0] on span "Shipment Manager" at bounding box center [0, 0] width 0 height 0
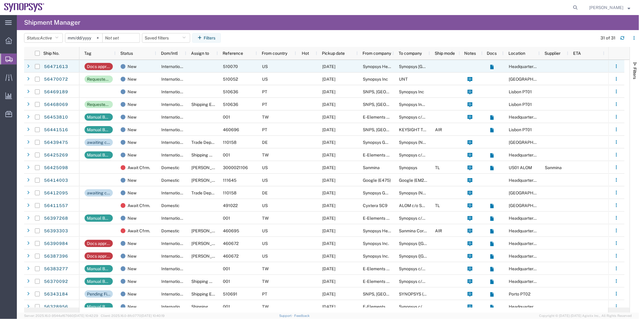
click at [186, 65] on div at bounding box center [202, 66] width 32 height 13
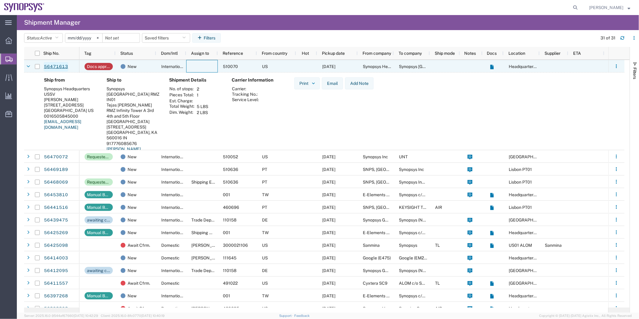
click at [53, 69] on link "56471613" at bounding box center [56, 67] width 25 height 10
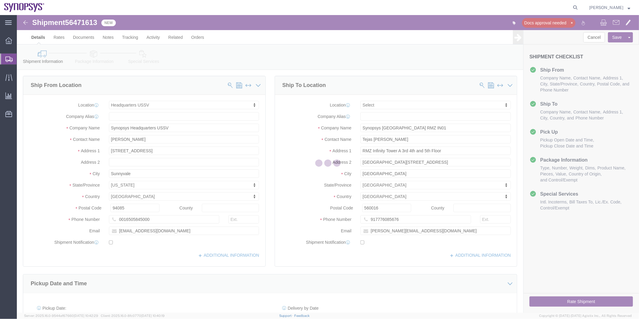
select select "63204"
select select
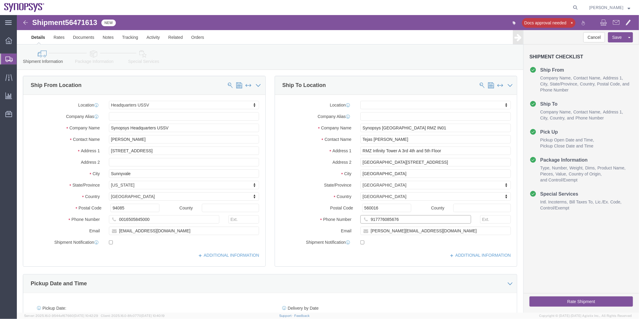
drag, startPoint x: 381, startPoint y: 206, endPoint x: 335, endPoint y: 206, distance: 46.4
click div "Phone Number 917776085676"
drag, startPoint x: 409, startPoint y: 217, endPoint x: 336, endPoint y: 218, distance: 72.9
click div "Email joglekar@synopsys.com"
click link "Documents"
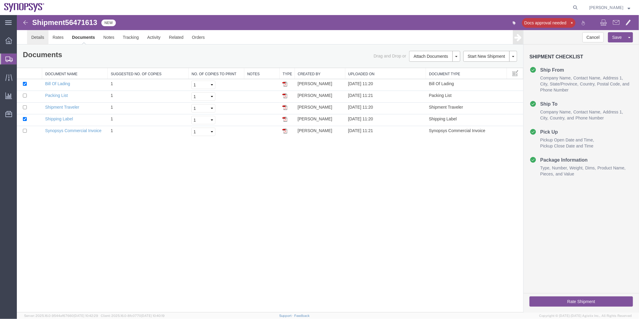
click at [43, 38] on link "Details" at bounding box center [37, 37] width 21 height 14
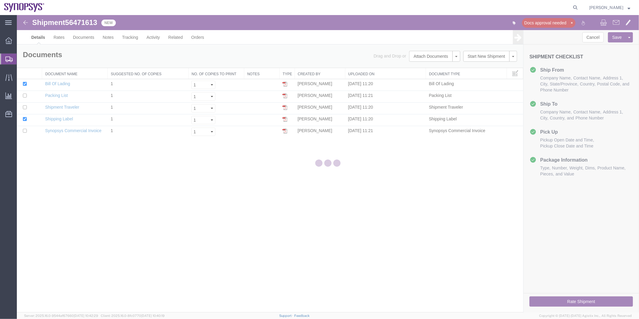
select select "63204"
